Goal: Transaction & Acquisition: Book appointment/travel/reservation

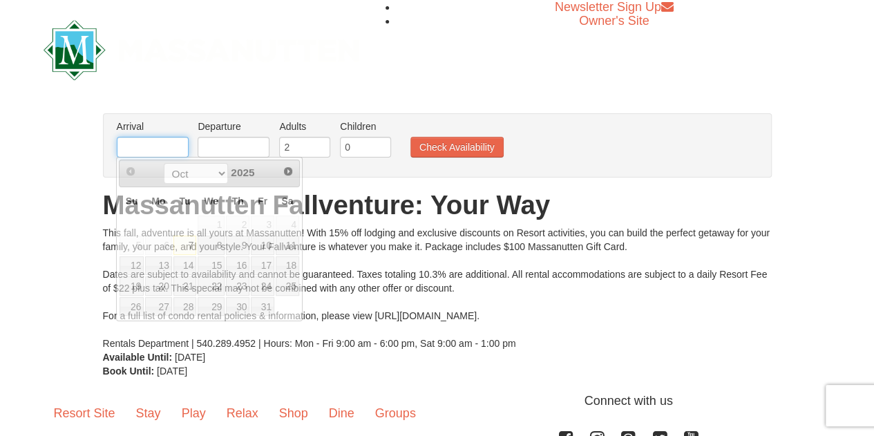
click at [162, 144] on input "text" at bounding box center [153, 147] width 72 height 21
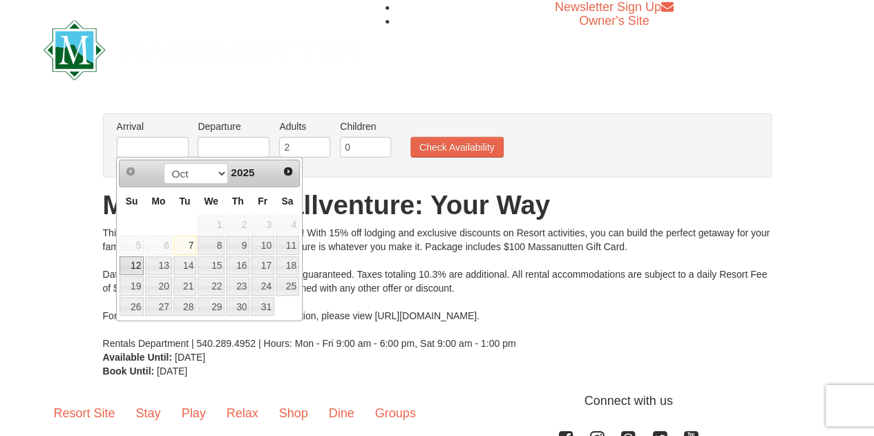
click at [130, 266] on link "12" at bounding box center [132, 265] width 24 height 19
type input "[DATE]"
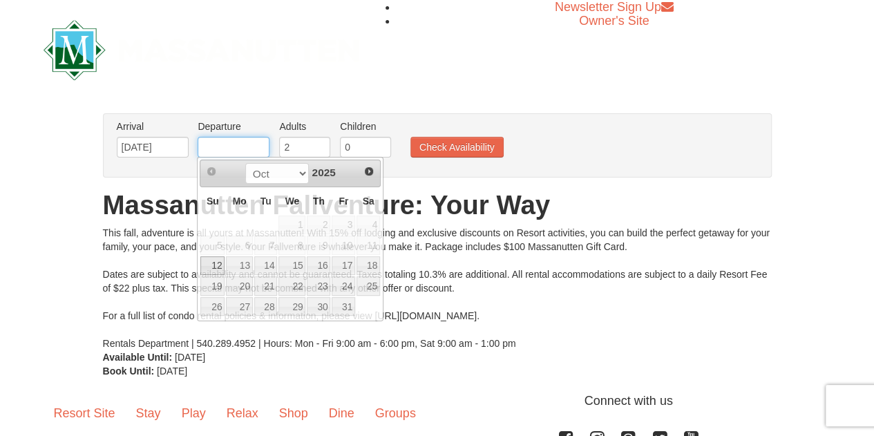
click at [224, 148] on input "text" at bounding box center [234, 147] width 72 height 21
click at [234, 264] on link "13" at bounding box center [239, 265] width 26 height 19
type input "[DATE]"
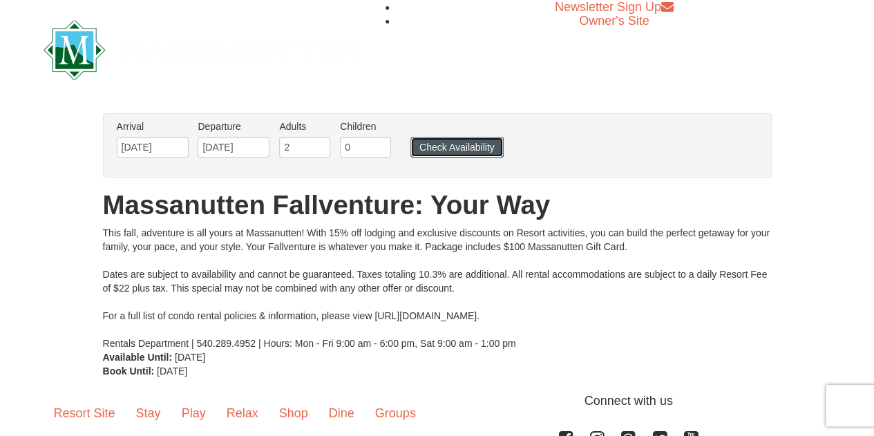
click at [440, 146] on button "Check Availability" at bounding box center [456, 147] width 93 height 21
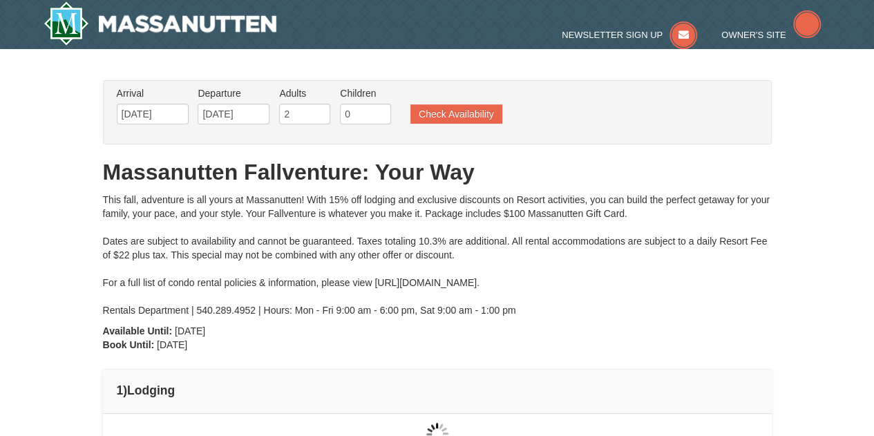
type input "[DATE]"
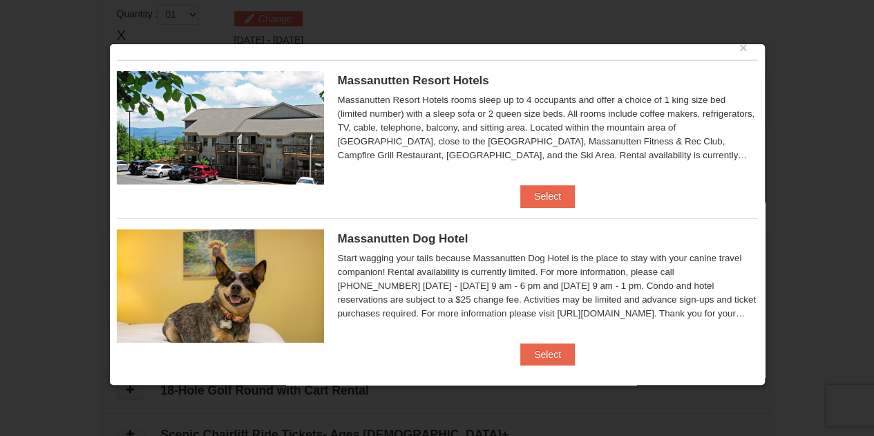
scroll to position [28, 0]
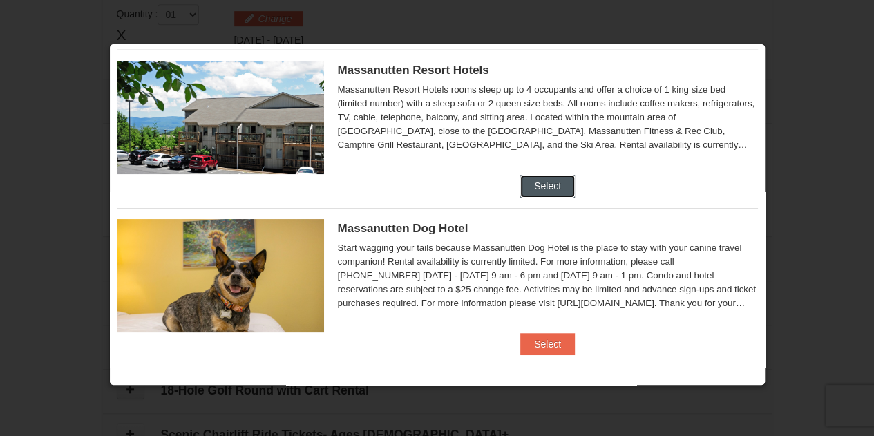
click at [547, 182] on button "Select" at bounding box center [547, 186] width 55 height 22
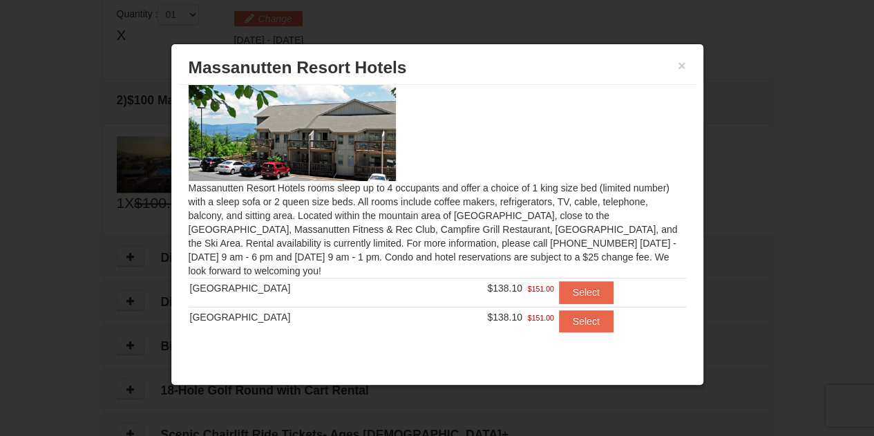
scroll to position [35, 0]
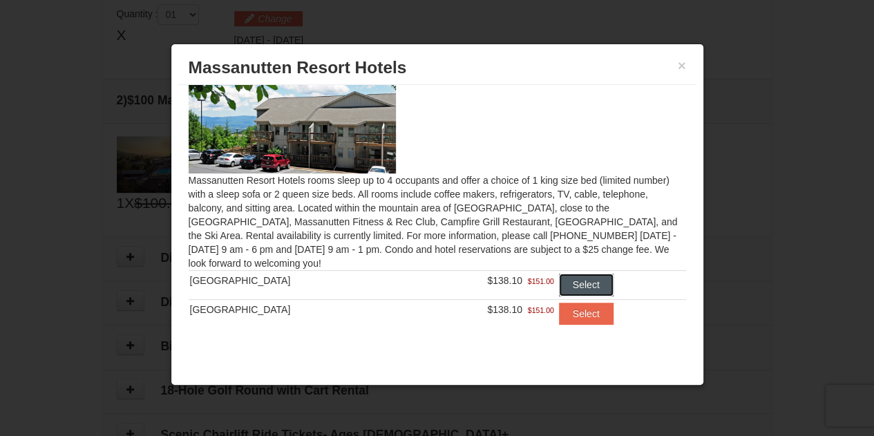
click at [578, 288] on button "Select" at bounding box center [586, 285] width 55 height 22
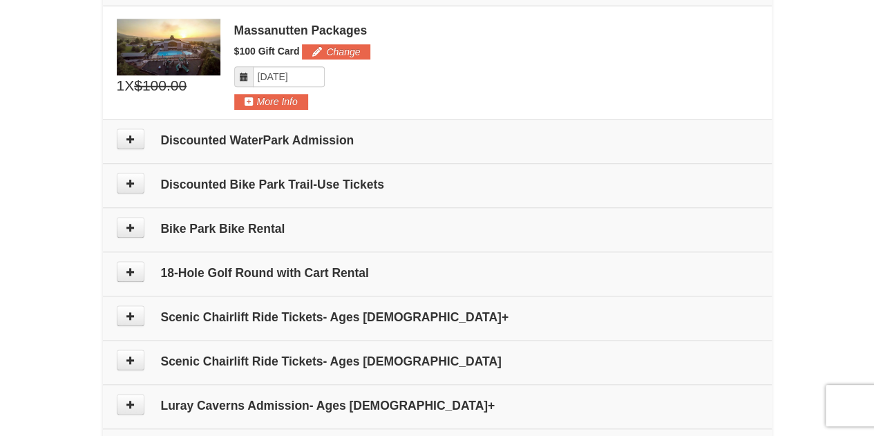
scroll to position [629, 0]
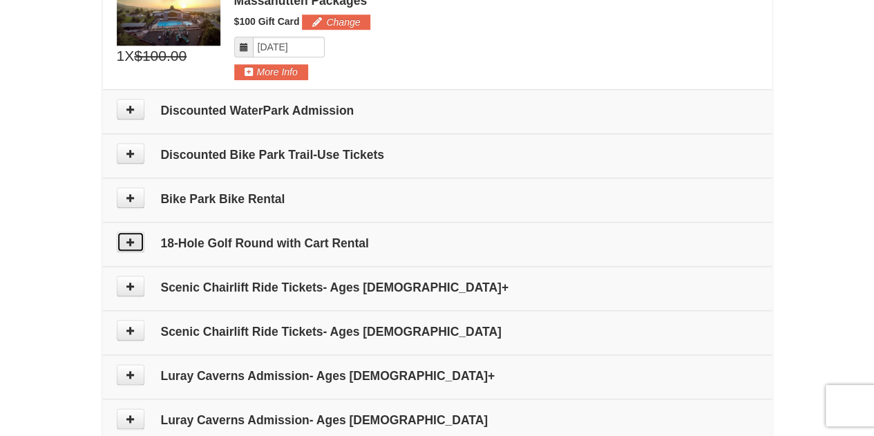
click at [130, 243] on icon at bounding box center [131, 242] width 10 height 10
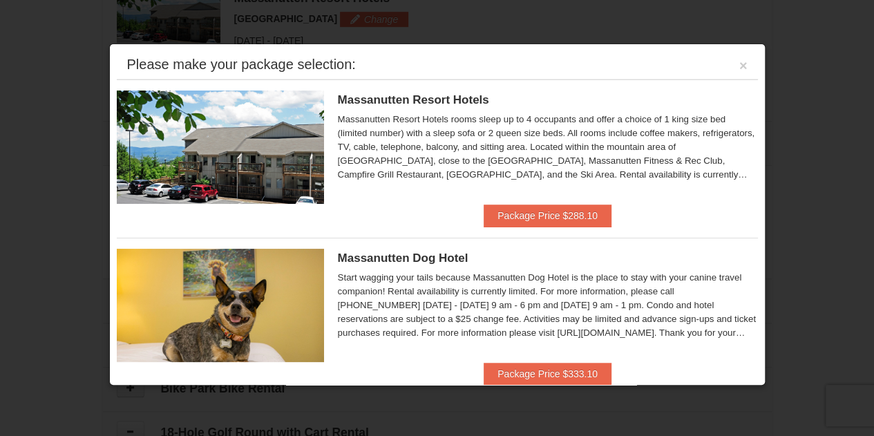
scroll to position [424, 0]
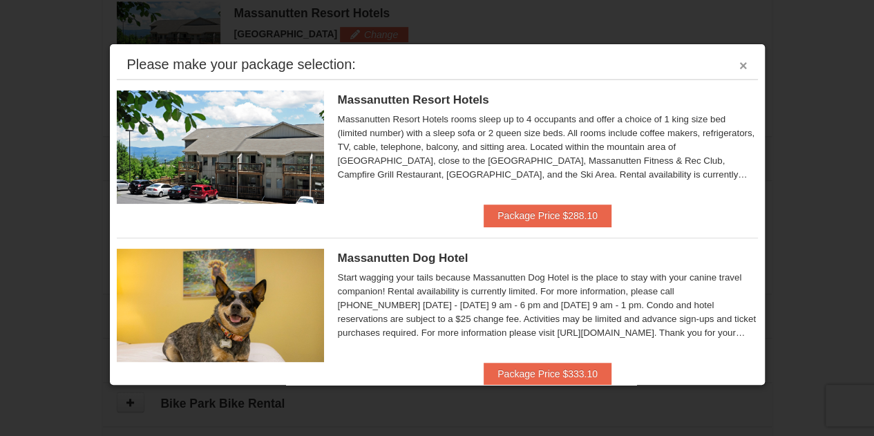
drag, startPoint x: 731, startPoint y: 63, endPoint x: 717, endPoint y: 52, distance: 17.7
click at [739, 63] on button "×" at bounding box center [743, 66] width 8 height 14
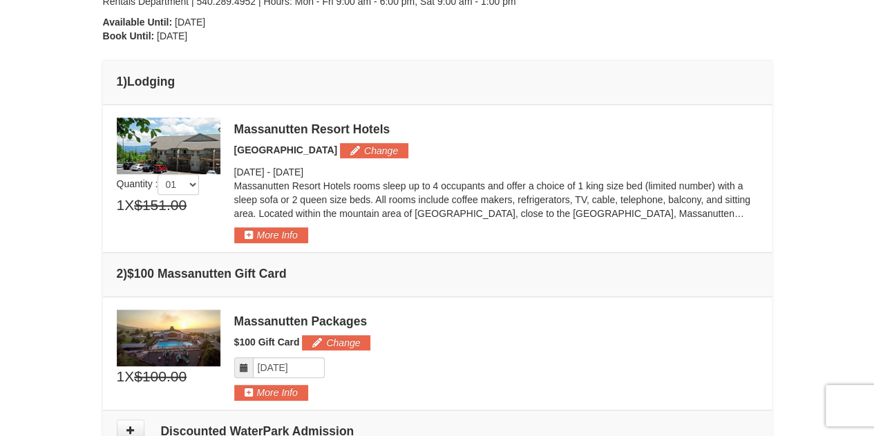
scroll to position [286, 0]
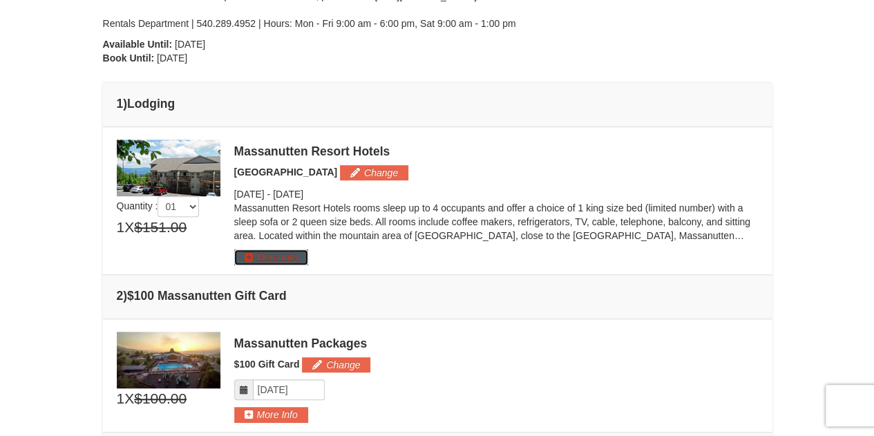
click at [278, 254] on button "More Info" at bounding box center [271, 256] width 74 height 15
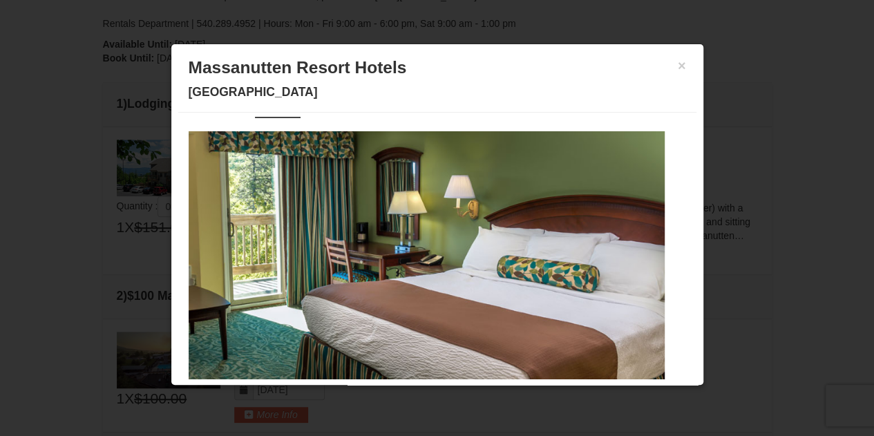
scroll to position [0, 0]
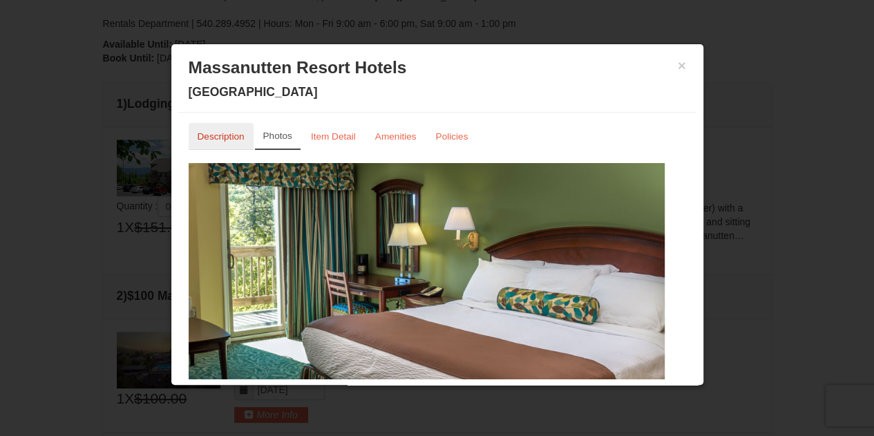
click at [217, 139] on small "Description" at bounding box center [221, 136] width 47 height 10
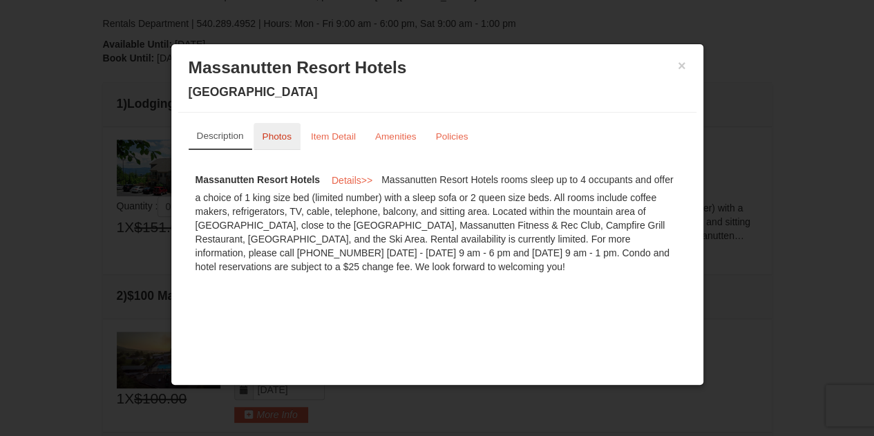
click at [275, 138] on small "Photos" at bounding box center [277, 136] width 29 height 10
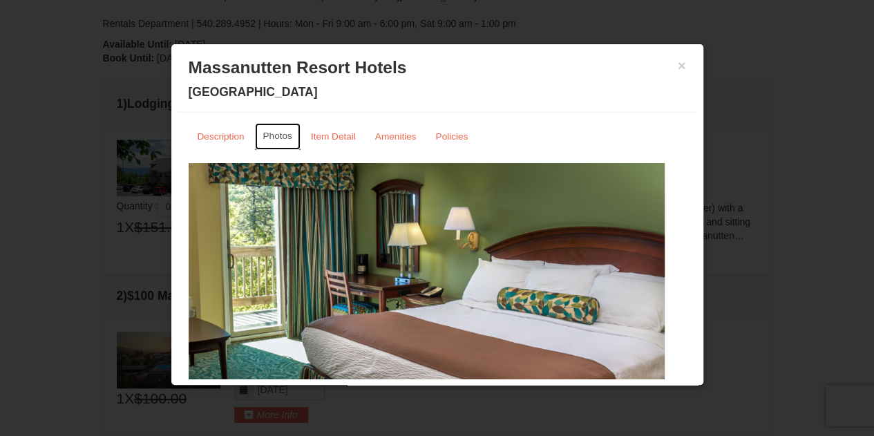
scroll to position [69, 0]
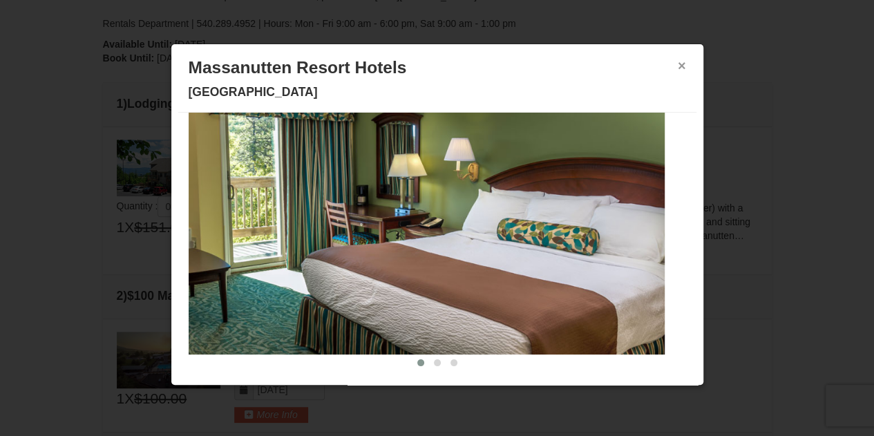
click at [678, 68] on button "×" at bounding box center [682, 66] width 8 height 14
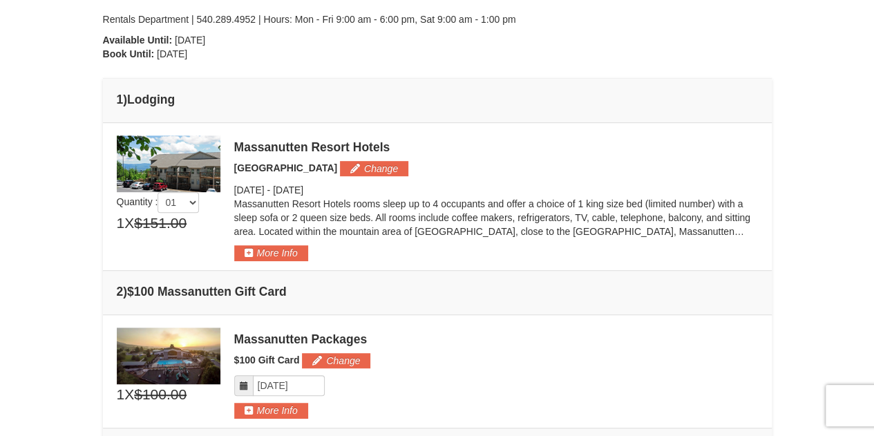
scroll to position [261, 0]
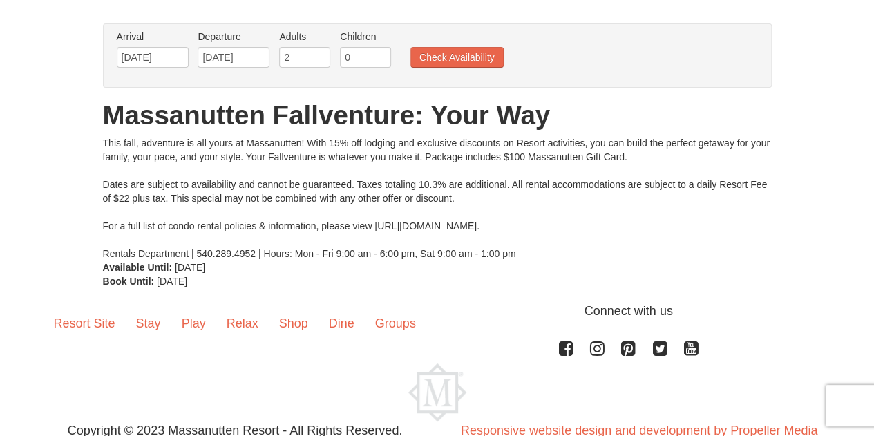
scroll to position [68, 0]
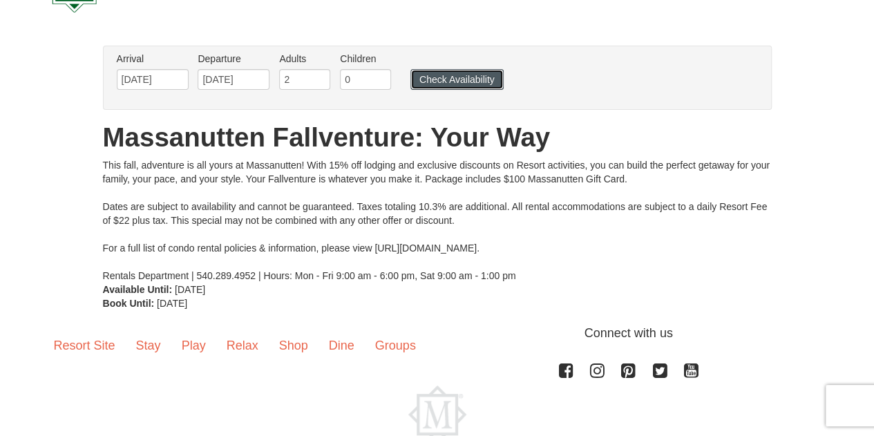
click at [442, 82] on button "Check Availability" at bounding box center [456, 79] width 93 height 21
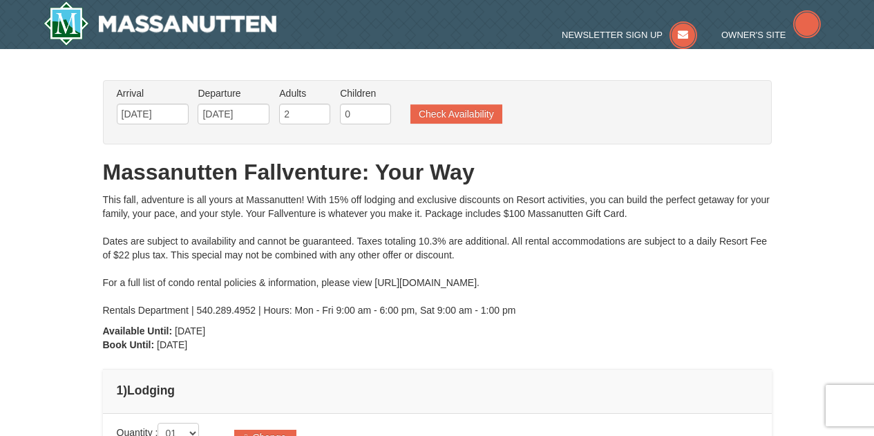
type input "[DATE]"
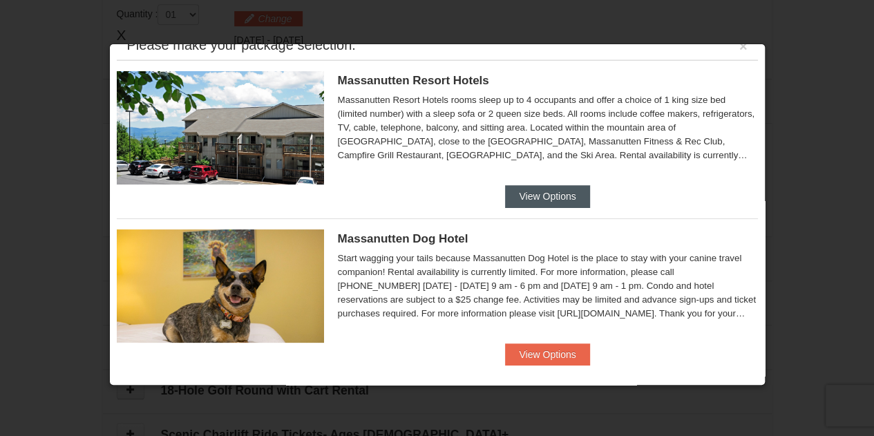
scroll to position [30, 0]
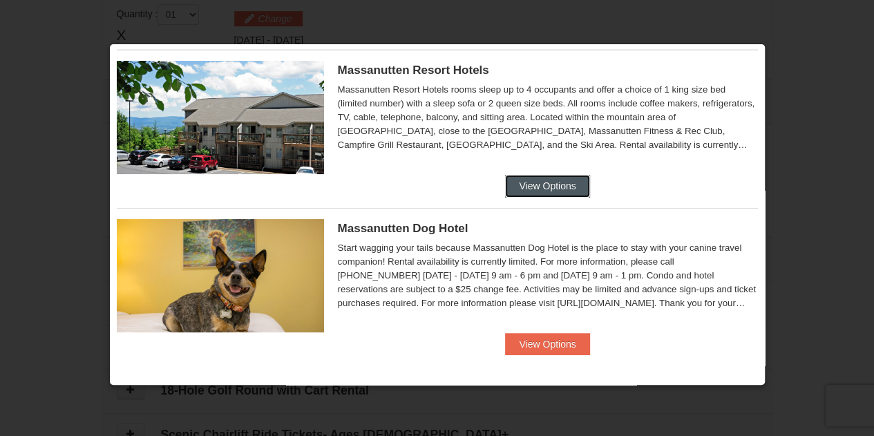
click at [529, 180] on button "View Options" at bounding box center [547, 186] width 84 height 22
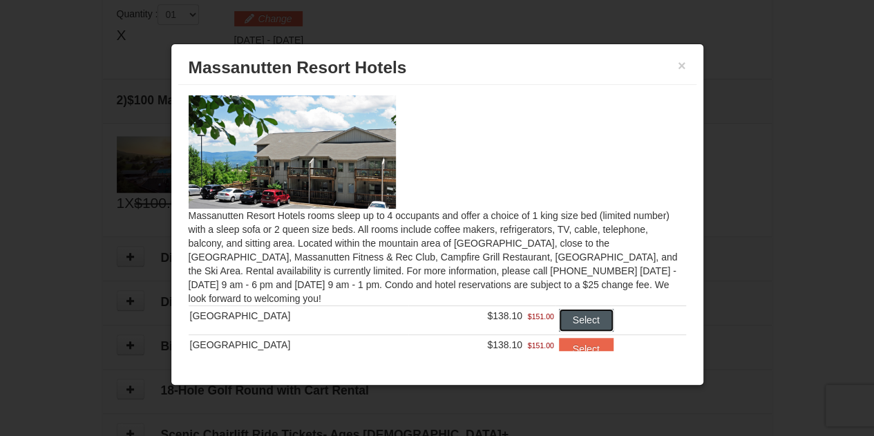
click at [576, 314] on button "Select" at bounding box center [586, 320] width 55 height 22
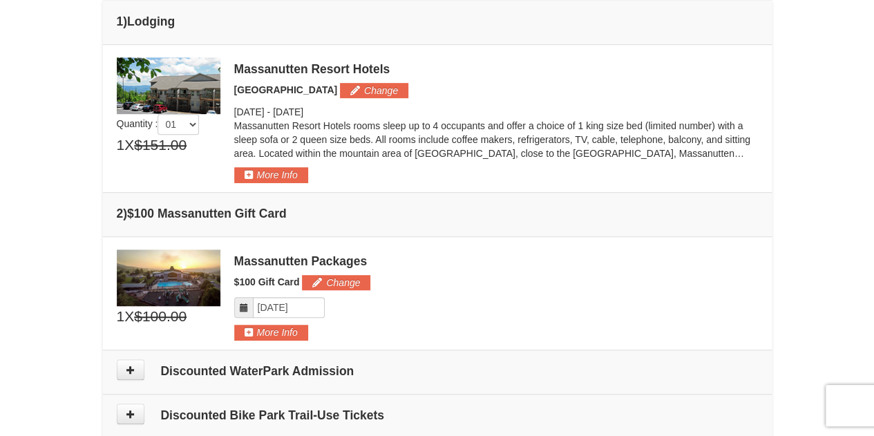
scroll to position [352, 0]
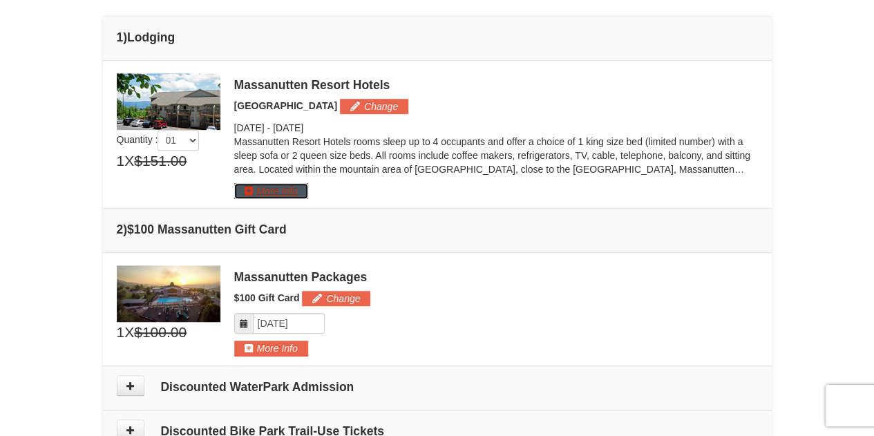
click at [252, 189] on button "More Info" at bounding box center [271, 190] width 74 height 15
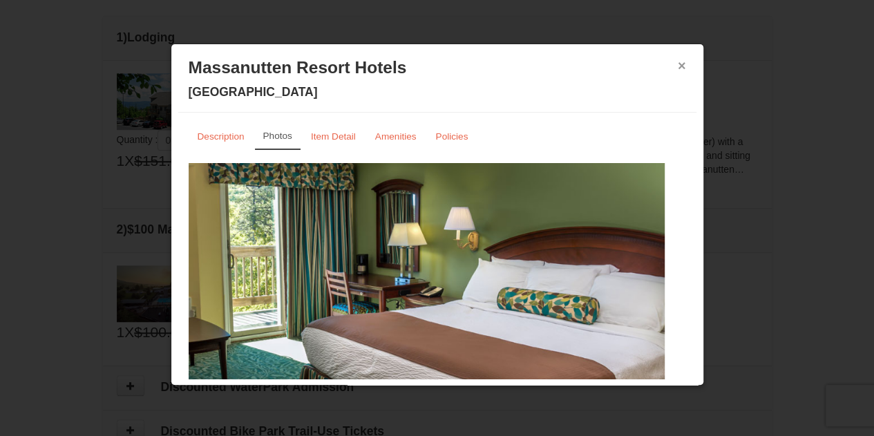
click at [678, 64] on button "×" at bounding box center [682, 66] width 8 height 14
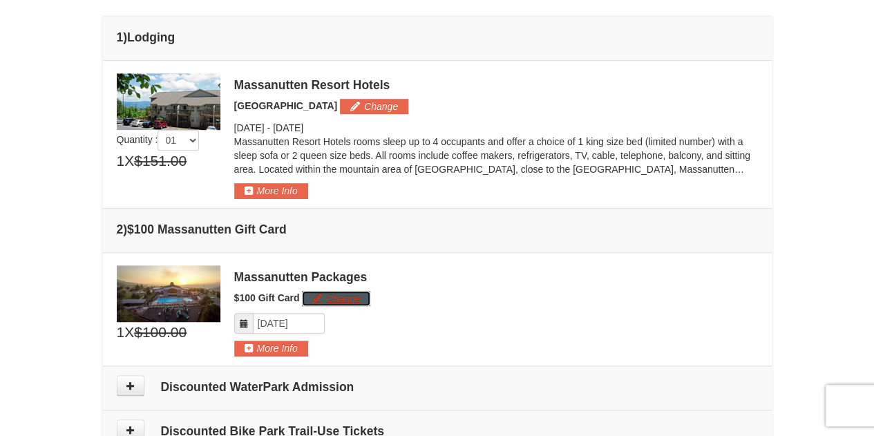
click at [314, 296] on button "Change" at bounding box center [336, 298] width 68 height 15
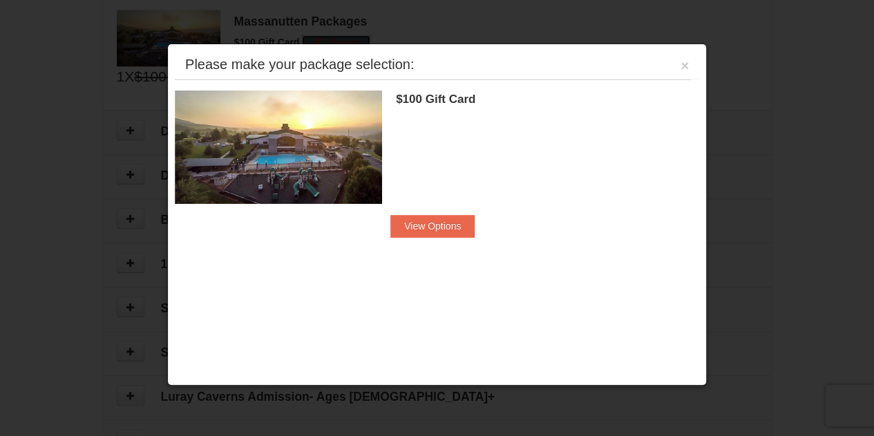
scroll to position [616, 0]
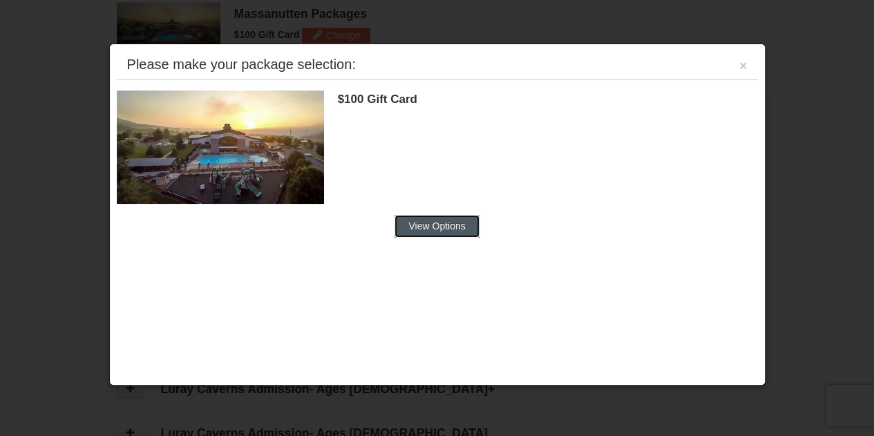
click at [445, 223] on button "View Options" at bounding box center [437, 226] width 84 height 22
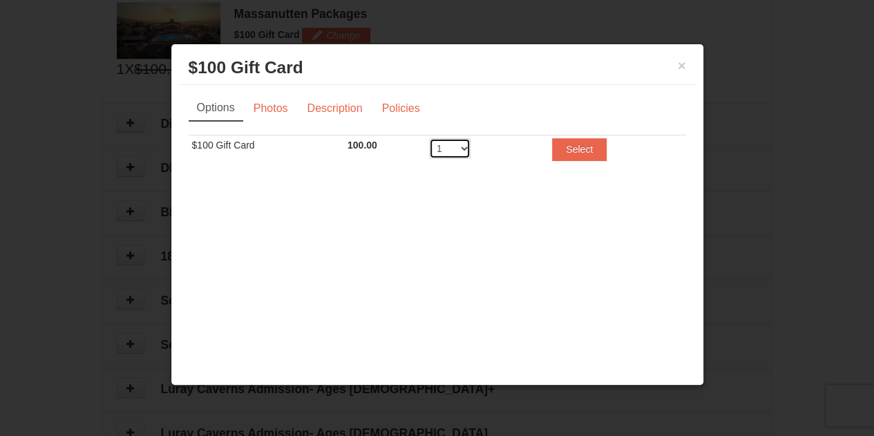
click at [466, 146] on select "1 2 3 4 5 6 7 8 9 10 11 12 13 14 15 16 17 18 19 20" at bounding box center [449, 148] width 41 height 21
click at [519, 207] on div "× $100 Gift Card Massanutten Packages Options Photos Description Policies Sorry…" at bounding box center [437, 215] width 533 height 342
drag, startPoint x: 681, startPoint y: 64, endPoint x: 625, endPoint y: 126, distance: 84.1
click at [679, 66] on button "×" at bounding box center [682, 66] width 8 height 14
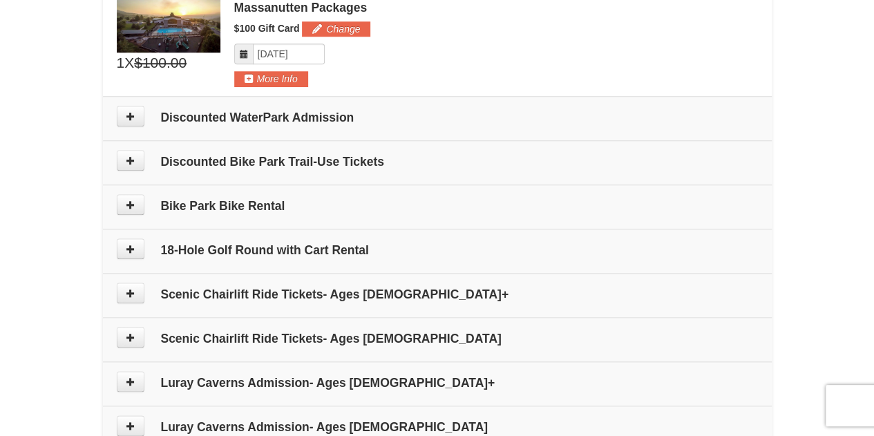
scroll to position [691, 0]
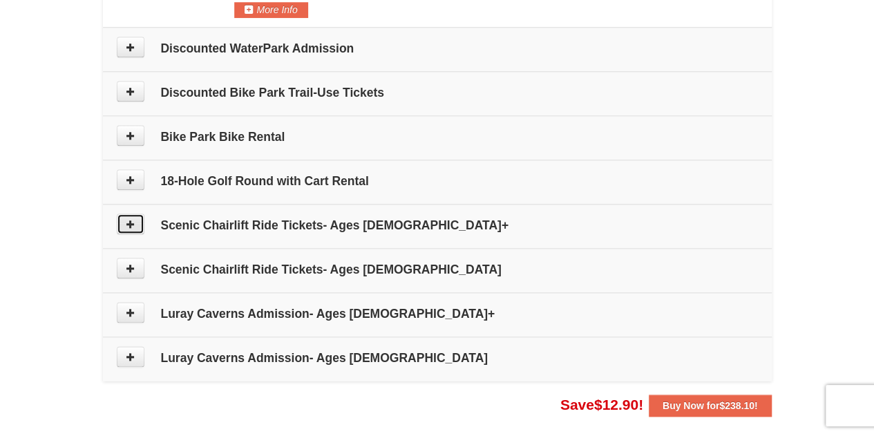
click at [128, 220] on icon at bounding box center [131, 224] width 10 height 10
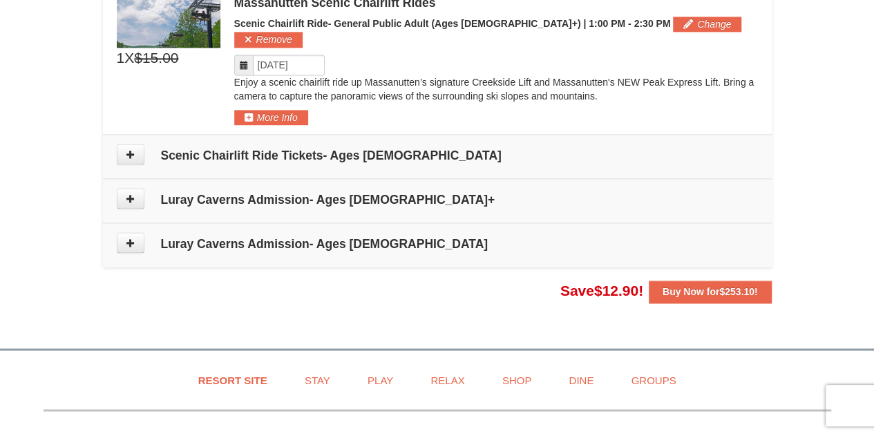
scroll to position [892, 0]
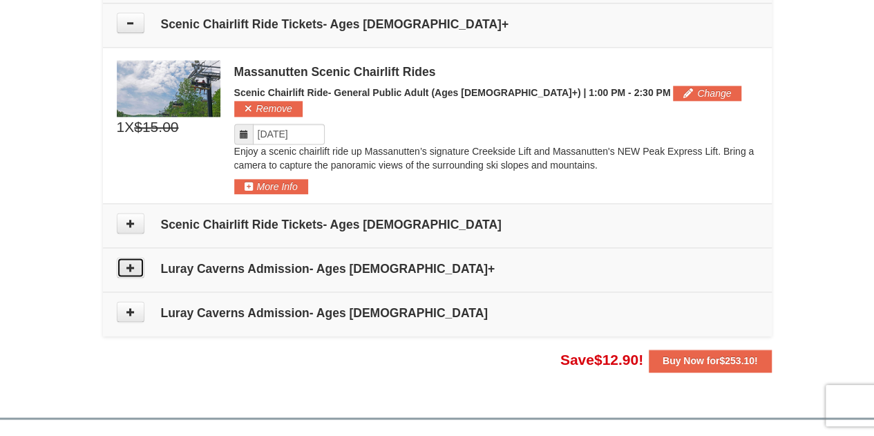
click at [126, 263] on icon at bounding box center [131, 268] width 10 height 10
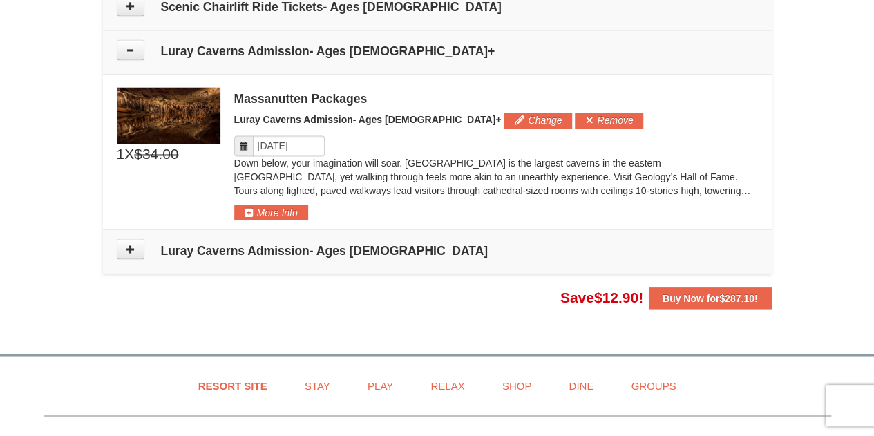
scroll to position [1120, 0]
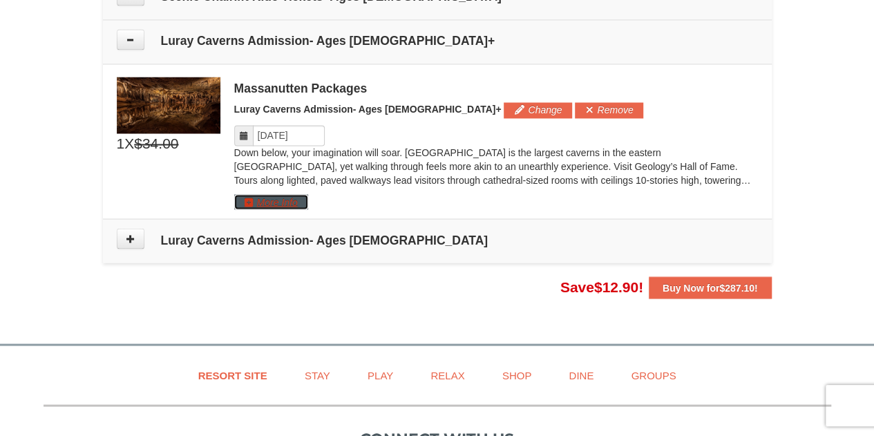
click at [281, 194] on button "More Info" at bounding box center [271, 201] width 74 height 15
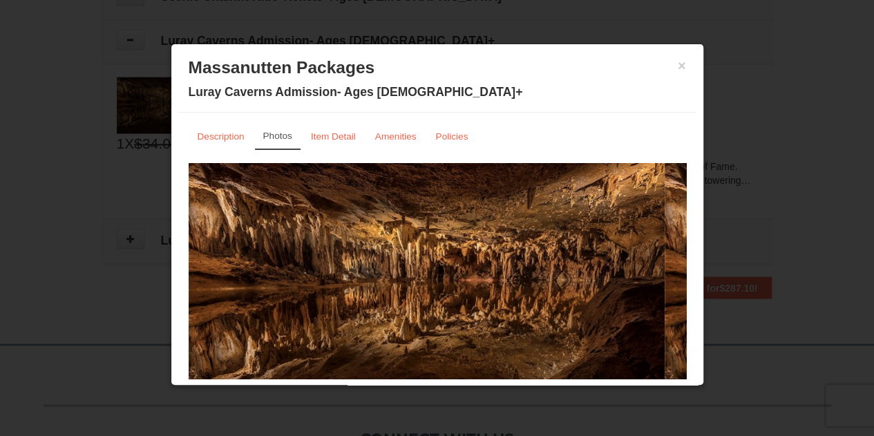
scroll to position [55, 0]
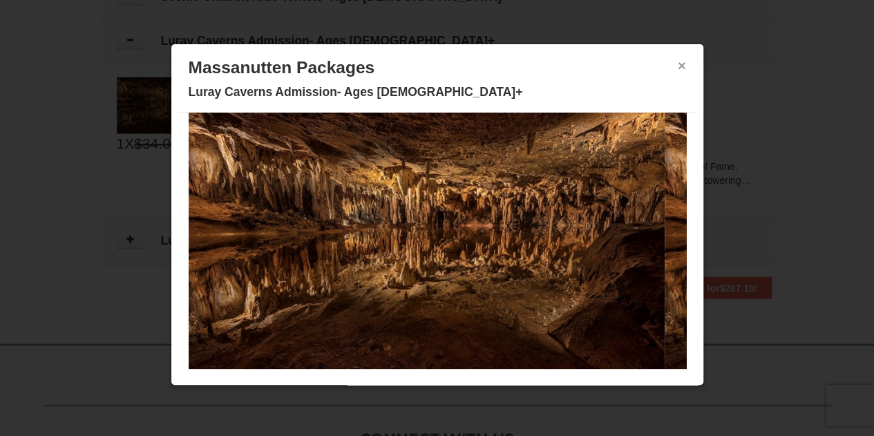
click at [678, 64] on button "×" at bounding box center [682, 66] width 8 height 14
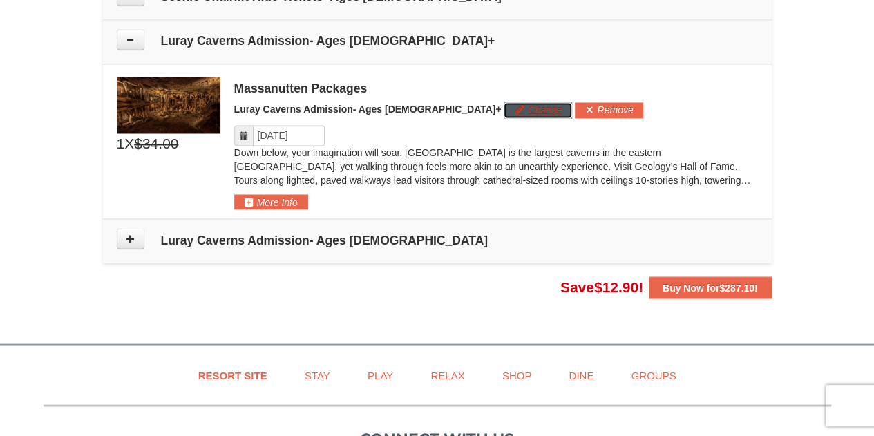
click at [504, 102] on button "Change" at bounding box center [538, 109] width 68 height 15
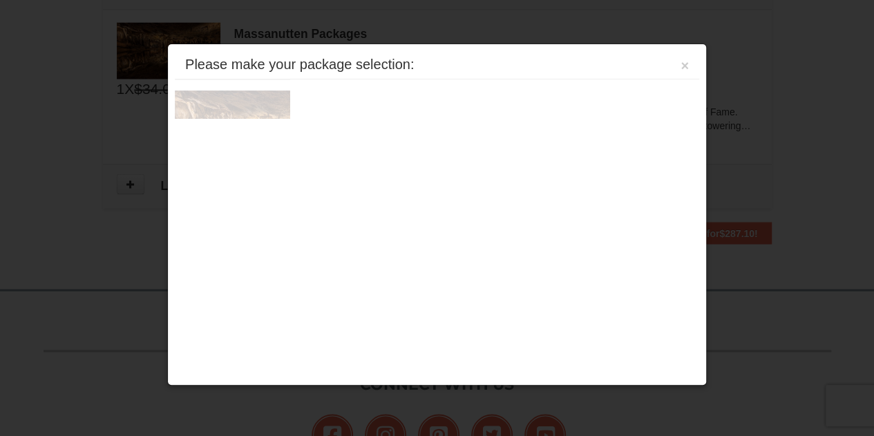
scroll to position [1177, 0]
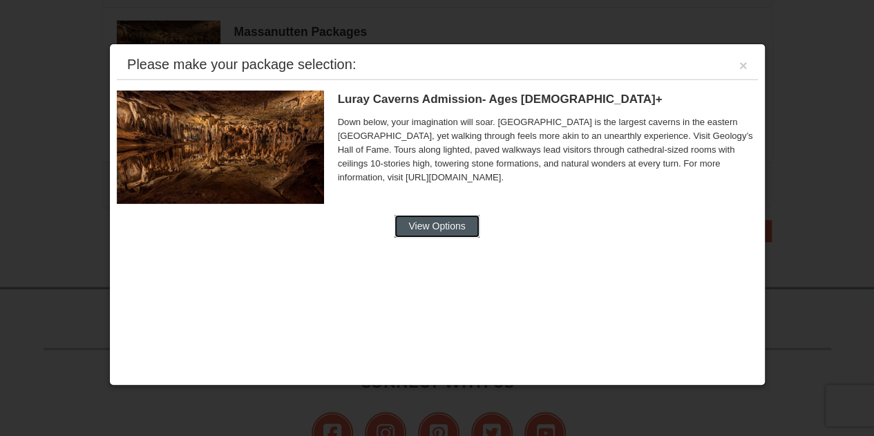
click at [458, 227] on button "View Options" at bounding box center [437, 226] width 84 height 22
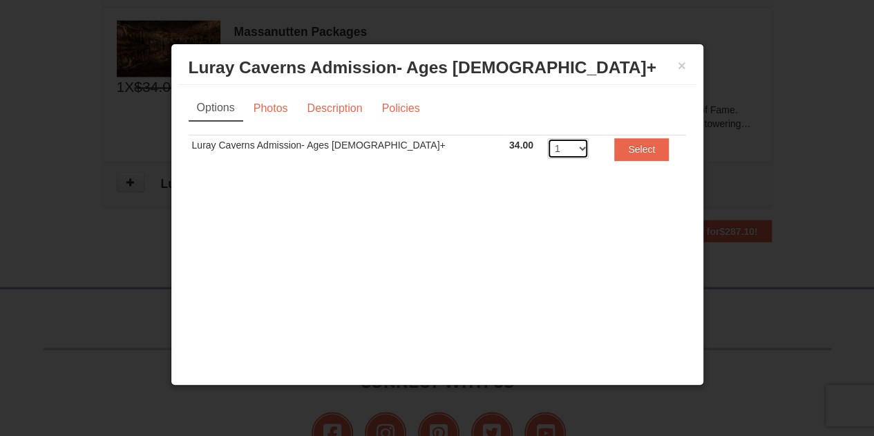
click at [547, 149] on select "1 2 3 4 5 6 7 8 9 10 11 12 13 14 15 16 17 18 19 20" at bounding box center [567, 148] width 41 height 21
select select "2"
click at [547, 138] on select "1 2 3 4 5 6 7 8 9 10 11 12 13 14 15 16 17 18 19 20" at bounding box center [567, 148] width 41 height 21
click at [614, 150] on button "Select" at bounding box center [641, 149] width 55 height 22
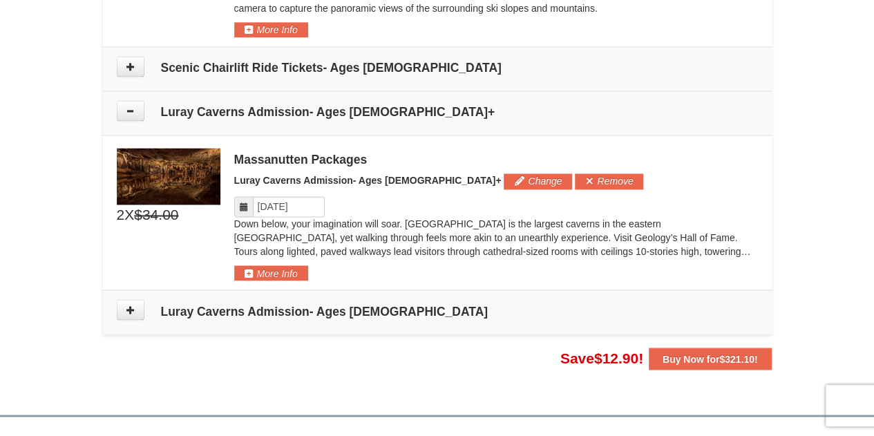
scroll to position [1039, 0]
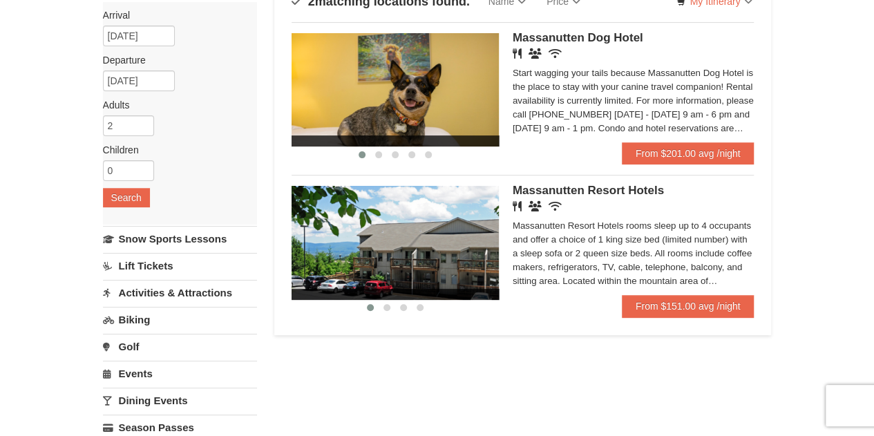
scroll to position [138, 0]
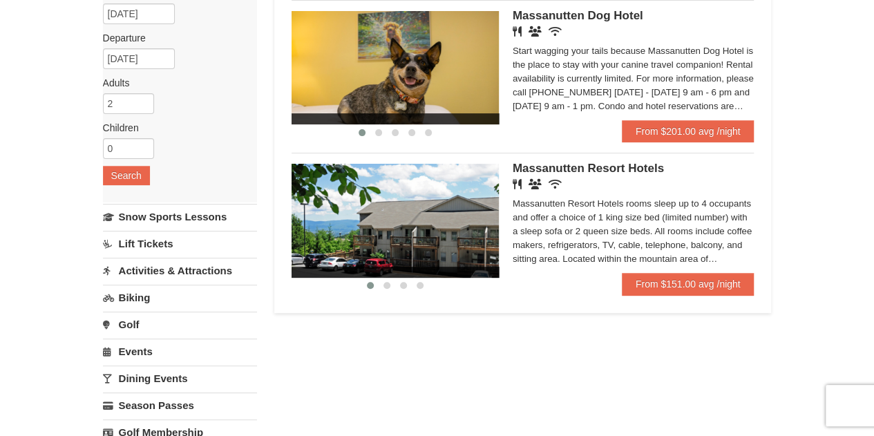
click at [446, 231] on img at bounding box center [395, 220] width 207 height 113
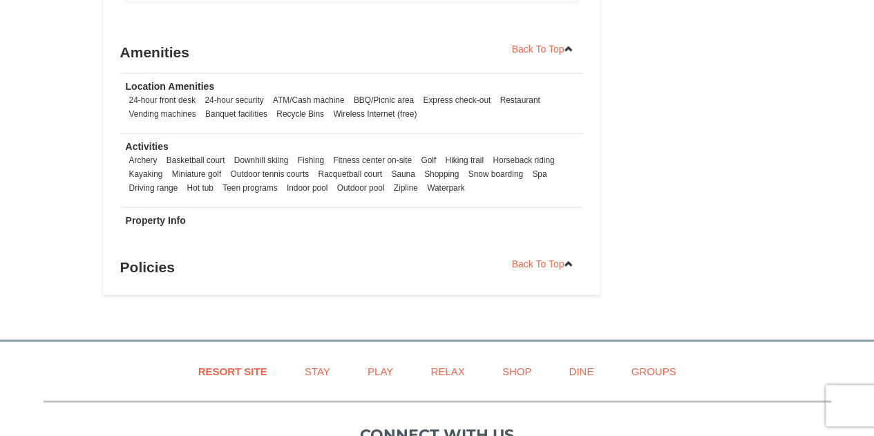
scroll to position [1451, 0]
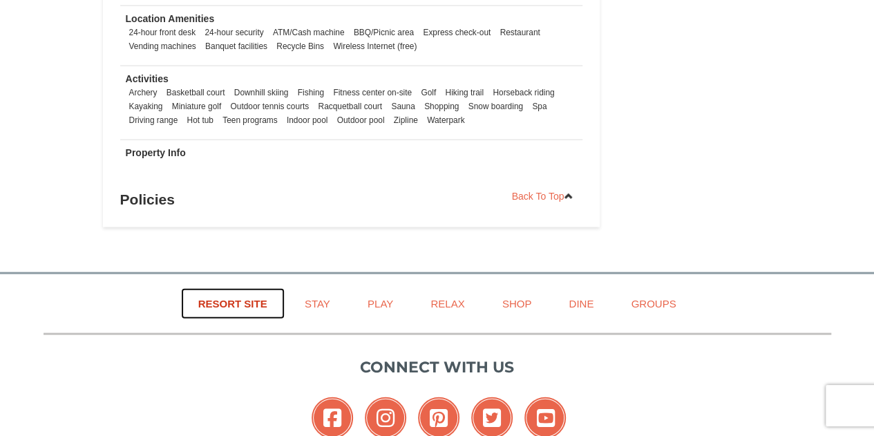
click at [252, 305] on link "Resort Site" at bounding box center [233, 303] width 104 height 31
